Goal: Task Accomplishment & Management: Complete application form

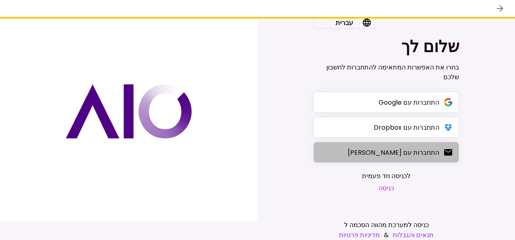
scroll to position [25, 0]
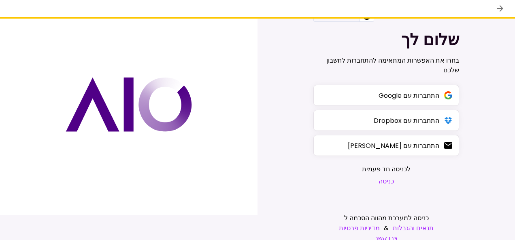
click at [382, 182] on button "כניסה" at bounding box center [386, 182] width 49 height 10
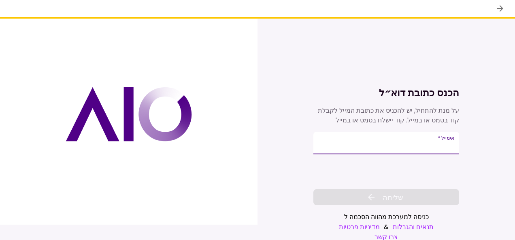
click at [389, 142] on input "אימייל   *" at bounding box center [386, 143] width 146 height 23
type input "*"
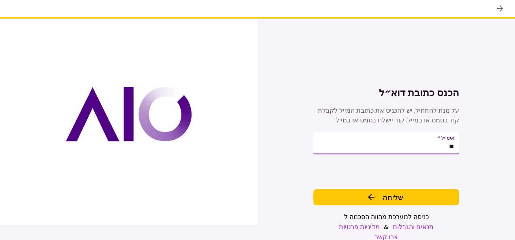
type input "*"
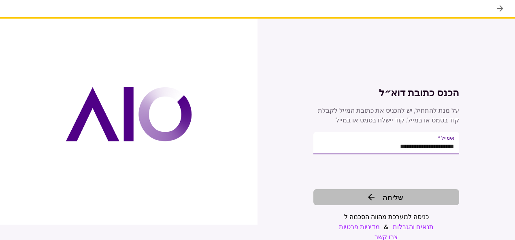
type input "**********"
click at [390, 192] on span "שליחה" at bounding box center [393, 197] width 21 height 11
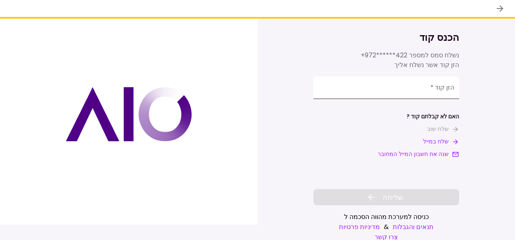
click at [437, 91] on input "**********" at bounding box center [386, 88] width 146 height 23
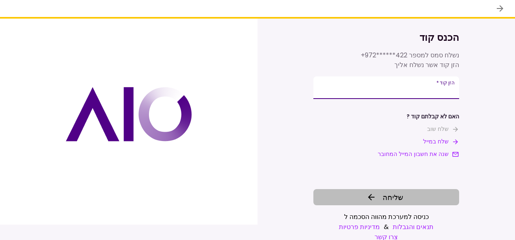
type input "******"
click at [384, 199] on span "שליחה" at bounding box center [393, 197] width 21 height 11
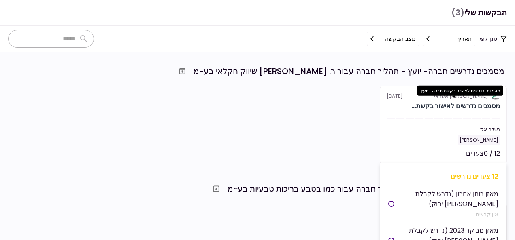
click at [431, 102] on div "מסמכים נדרשים לאישור בקשת..." at bounding box center [455, 107] width 89 height 10
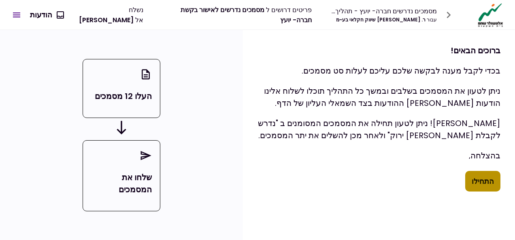
click at [490, 174] on button "התחילו" at bounding box center [482, 181] width 35 height 21
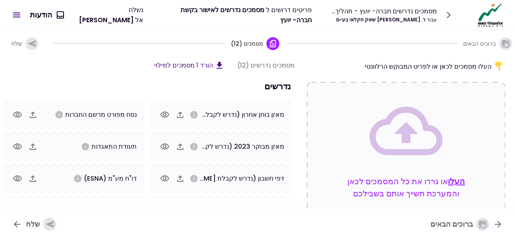
click at [183, 115] on icon "button" at bounding box center [180, 115] width 6 height 6
click at [184, 143] on icon "button" at bounding box center [180, 147] width 10 height 10
click at [166, 144] on icon "button" at bounding box center [164, 147] width 9 height 6
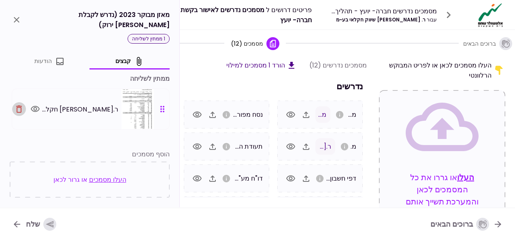
click at [19, 104] on icon "button" at bounding box center [19, 109] width 10 height 10
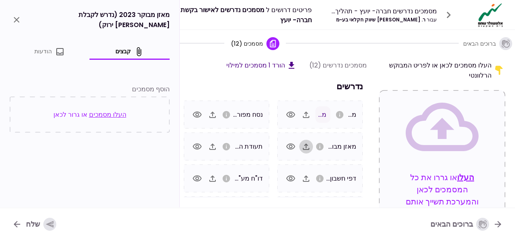
click at [308, 148] on icon "button" at bounding box center [306, 147] width 10 height 10
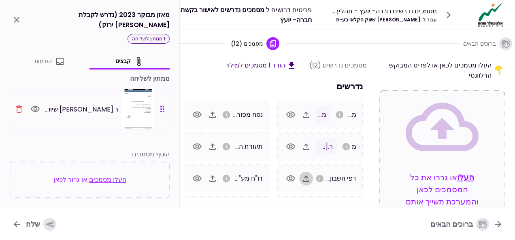
click at [307, 180] on icon "button" at bounding box center [306, 179] width 10 height 10
click at [214, 145] on icon "button" at bounding box center [212, 147] width 6 height 6
click at [214, 176] on icon "button" at bounding box center [212, 179] width 6 height 6
click at [215, 114] on icon "button" at bounding box center [212, 115] width 6 height 6
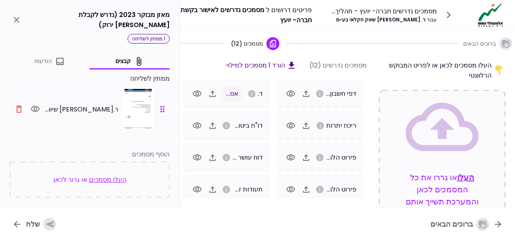
scroll to position [90, 0]
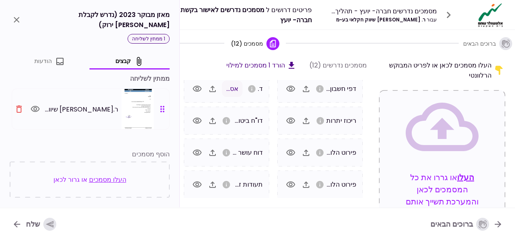
click at [215, 182] on icon "button" at bounding box center [213, 185] width 10 height 10
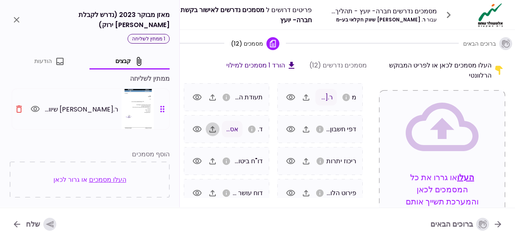
click at [217, 130] on icon "button" at bounding box center [213, 130] width 10 height 10
click at [225, 127] on span "+1" at bounding box center [225, 129] width 6 height 9
click at [215, 129] on icon "button" at bounding box center [212, 129] width 6 height 6
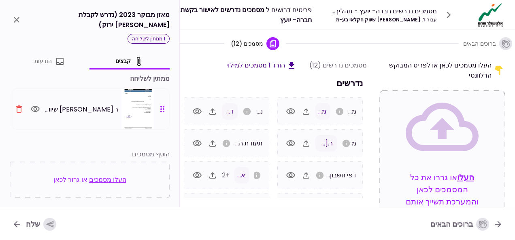
scroll to position [0, 0]
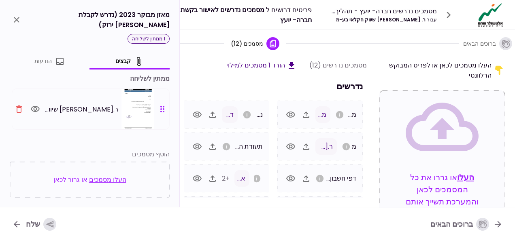
click at [450, 16] on icon "button" at bounding box center [448, 15] width 13 height 13
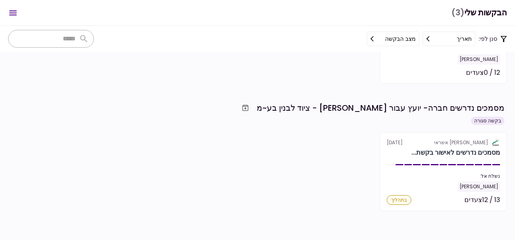
scroll to position [199, 0]
